Goal: Task Accomplishment & Management: Use online tool/utility

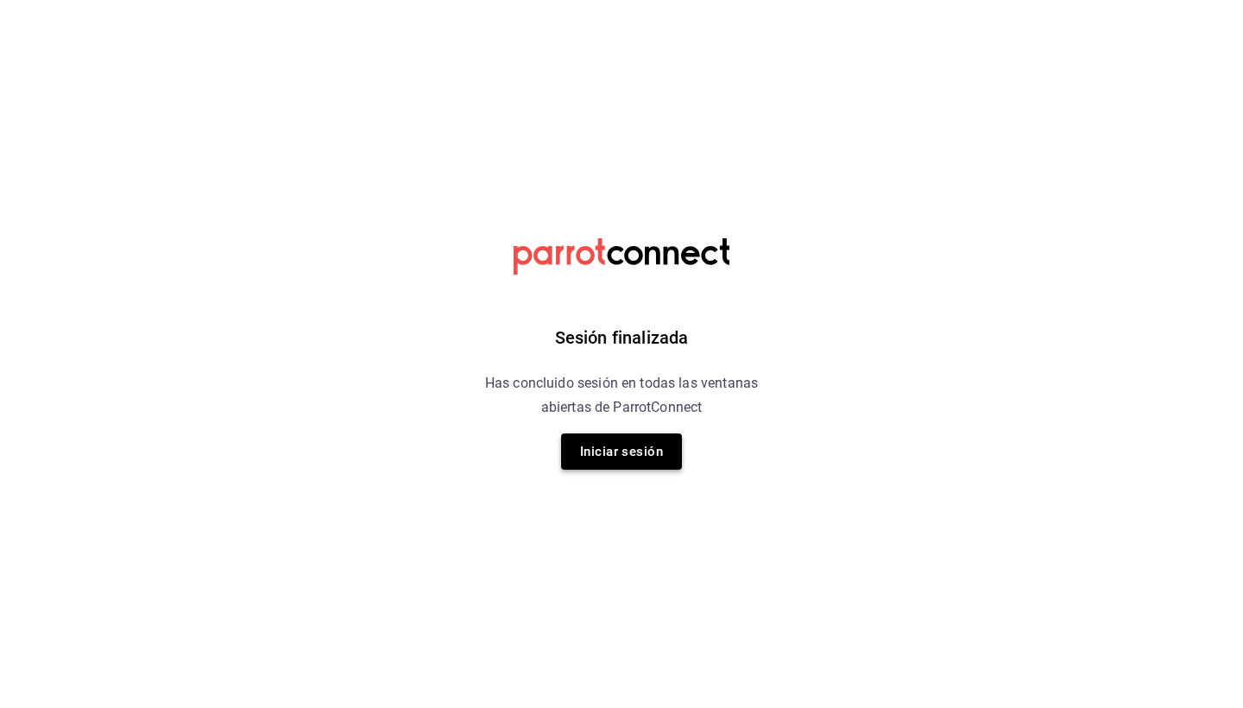
click at [632, 451] on button "Iniciar sesión" at bounding box center [621, 451] width 121 height 36
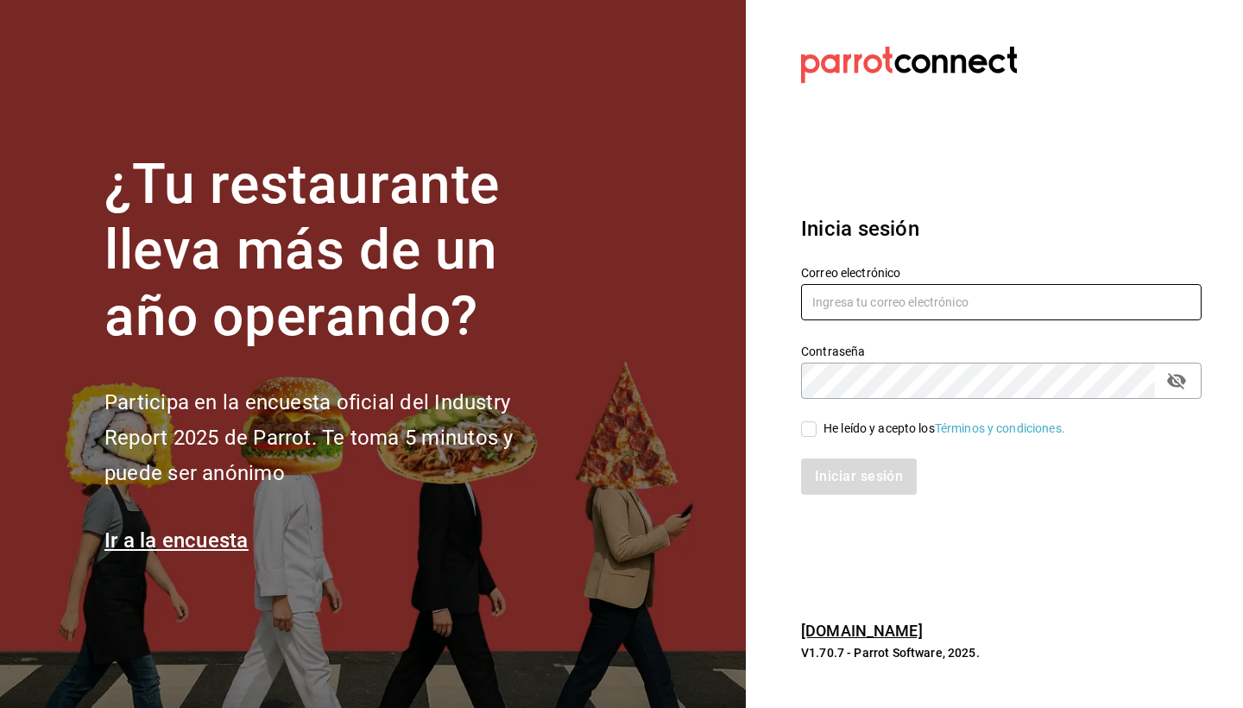
type input "[EMAIL_ADDRESS][DOMAIN_NAME]"
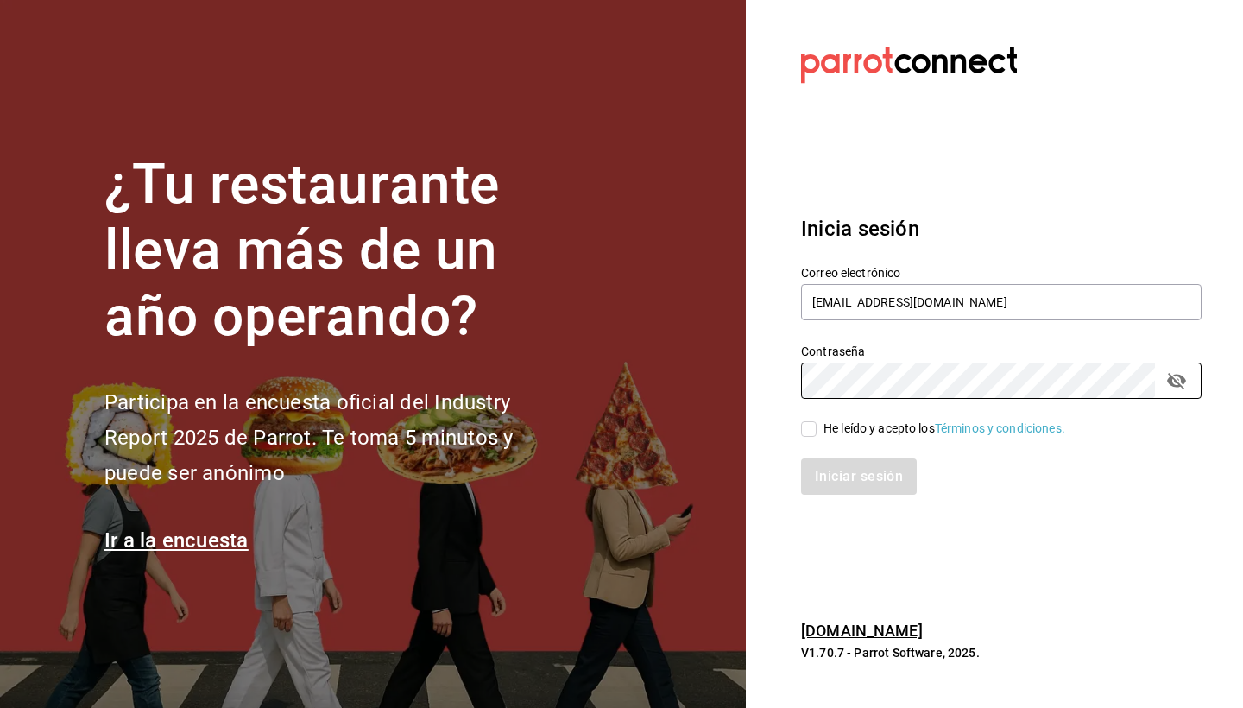
click at [809, 434] on input "He leído y acepto los Términos y condiciones." at bounding box center [809, 429] width 16 height 16
checkbox input "true"
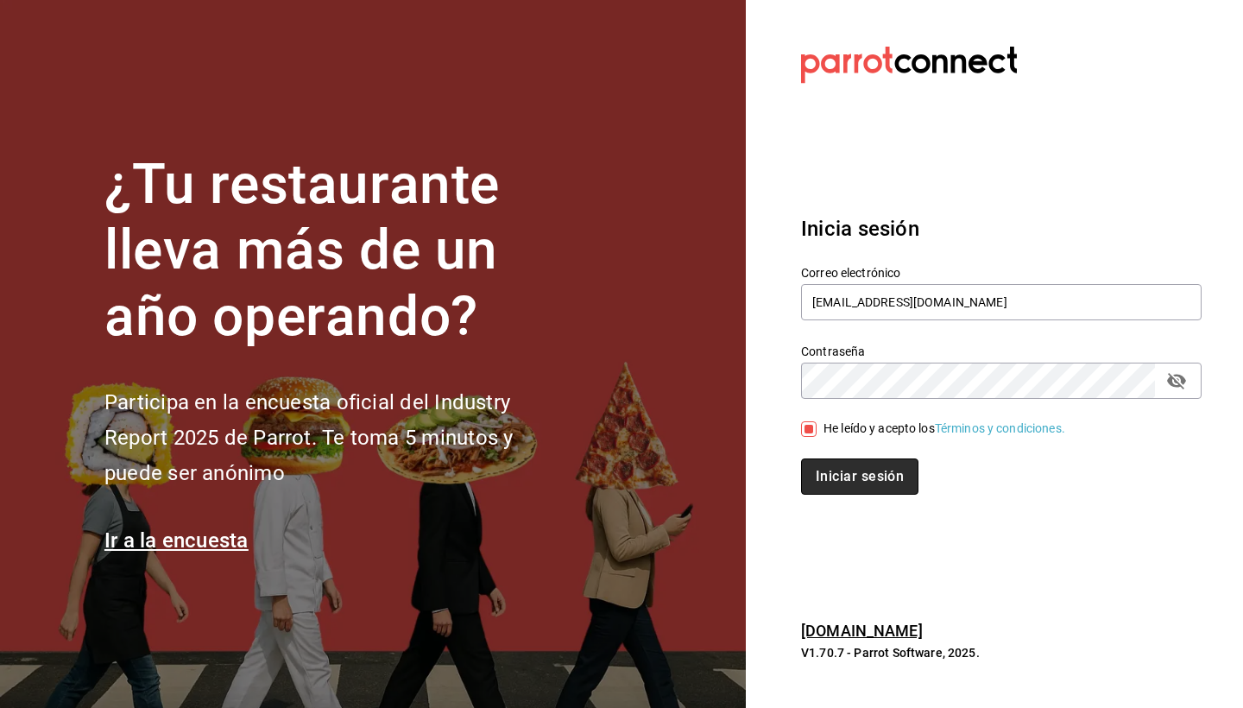
click at [858, 481] on button "Iniciar sesión" at bounding box center [859, 476] width 117 height 36
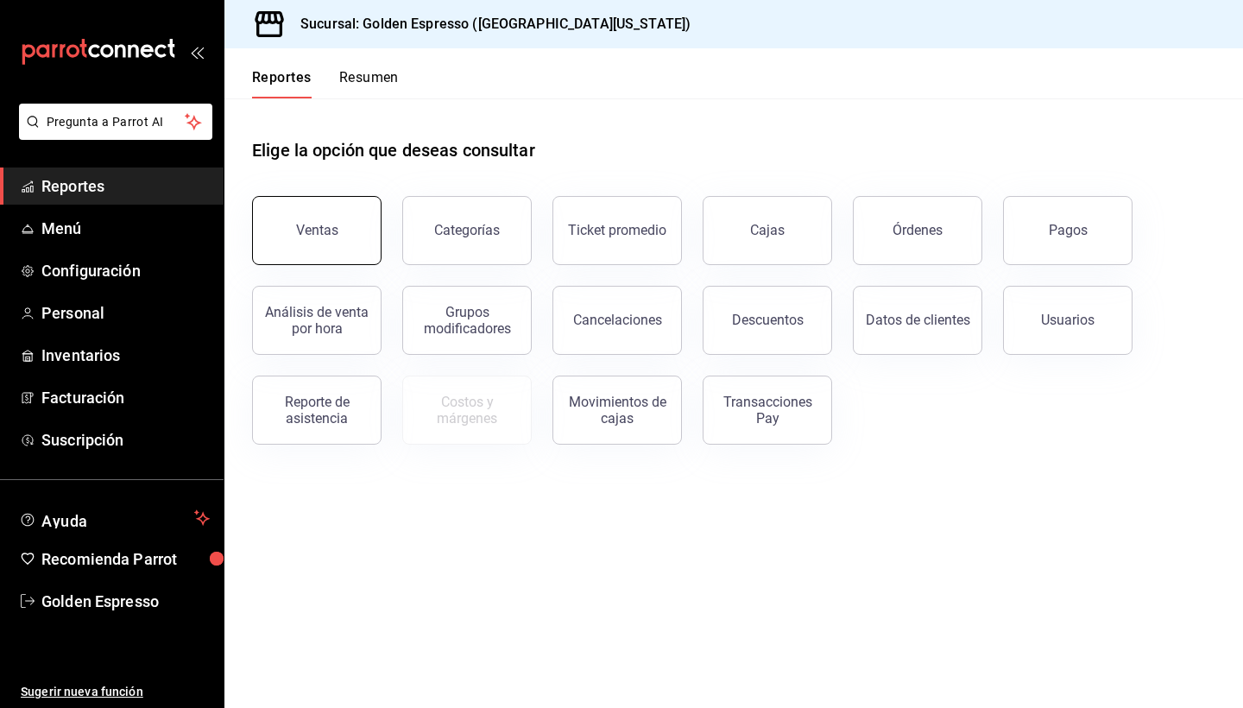
click at [309, 237] on div "Ventas" at bounding box center [317, 230] width 42 height 16
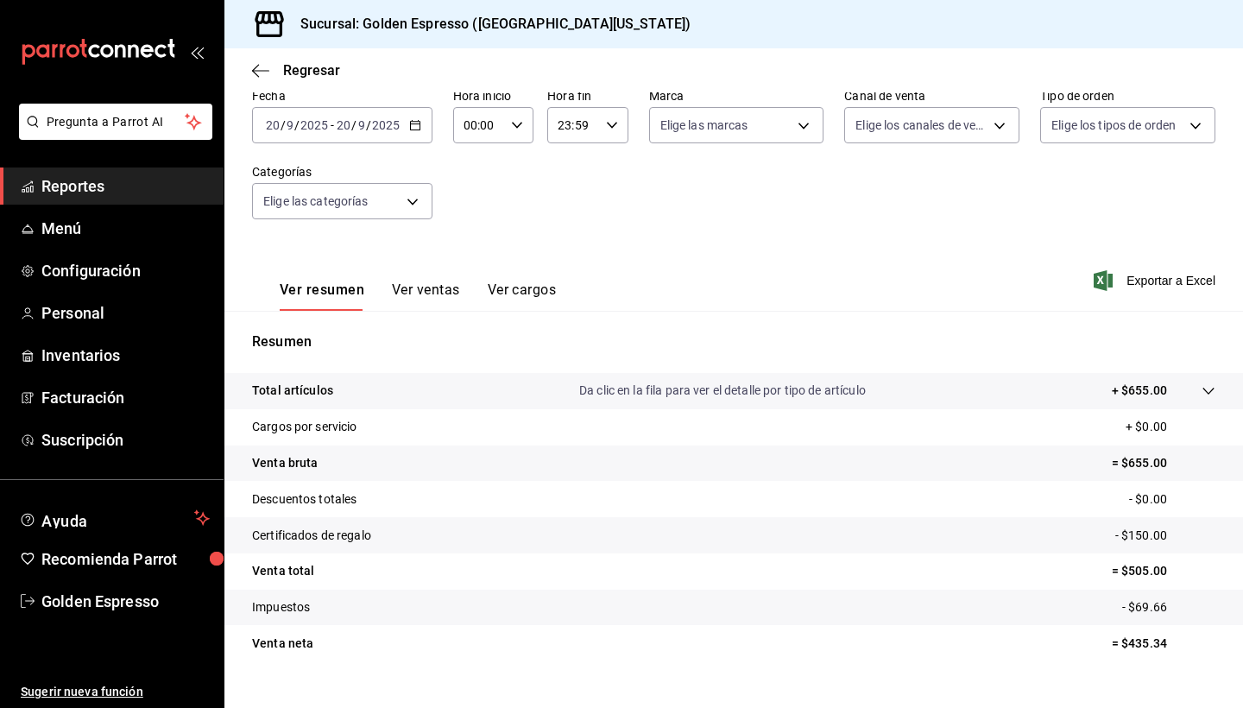
scroll to position [96, 0]
